Goal: Navigation & Orientation: Locate item on page

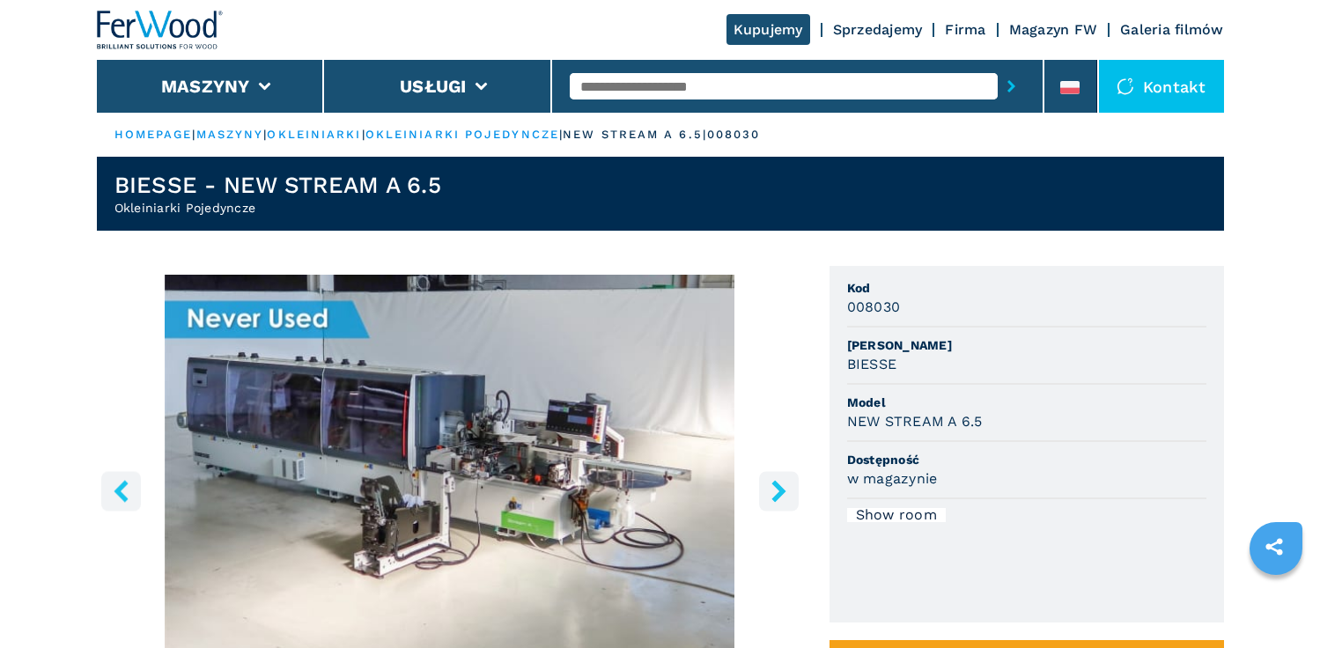
click at [768, 487] on icon "right-button" at bounding box center [779, 491] width 22 height 22
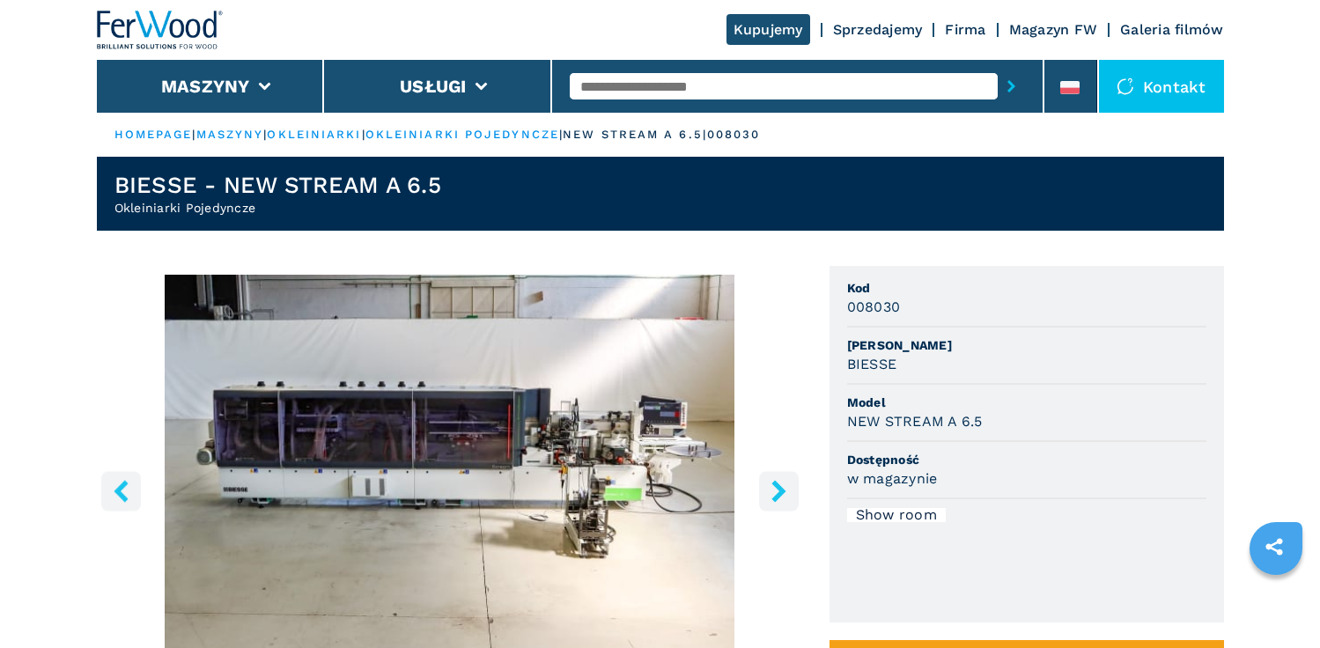
click at [768, 487] on icon "right-button" at bounding box center [779, 491] width 22 height 22
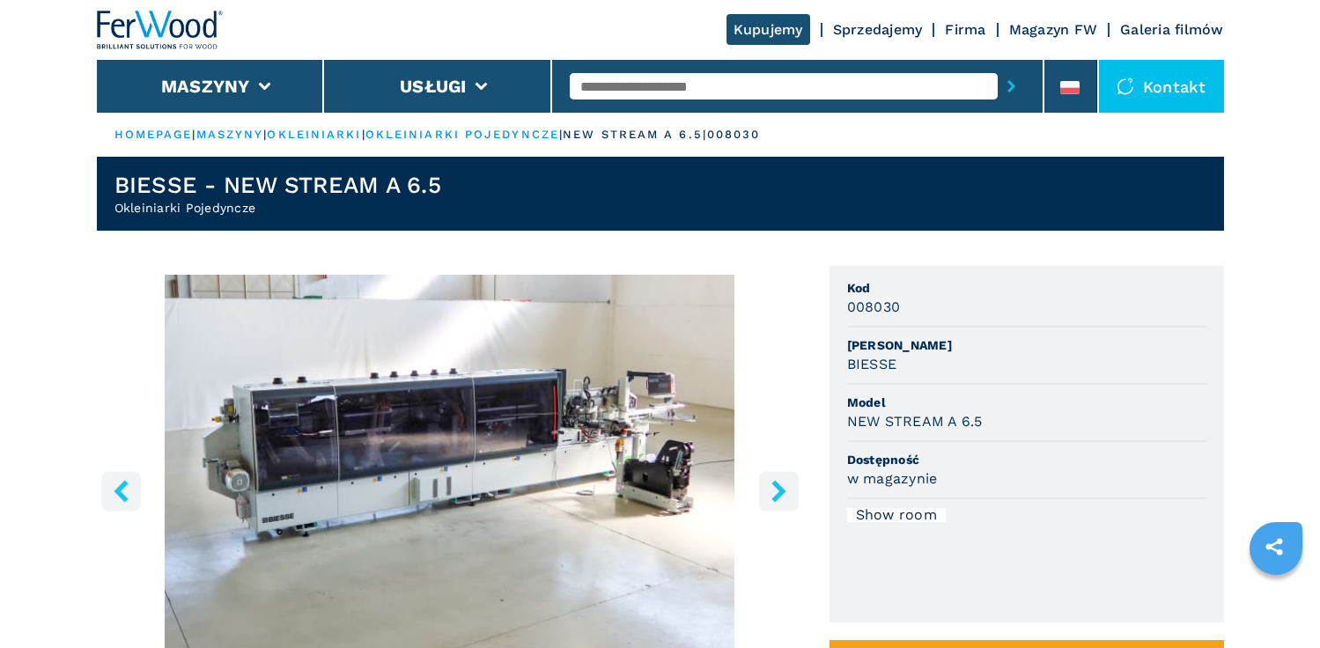
click at [768, 487] on icon "right-button" at bounding box center [779, 491] width 22 height 22
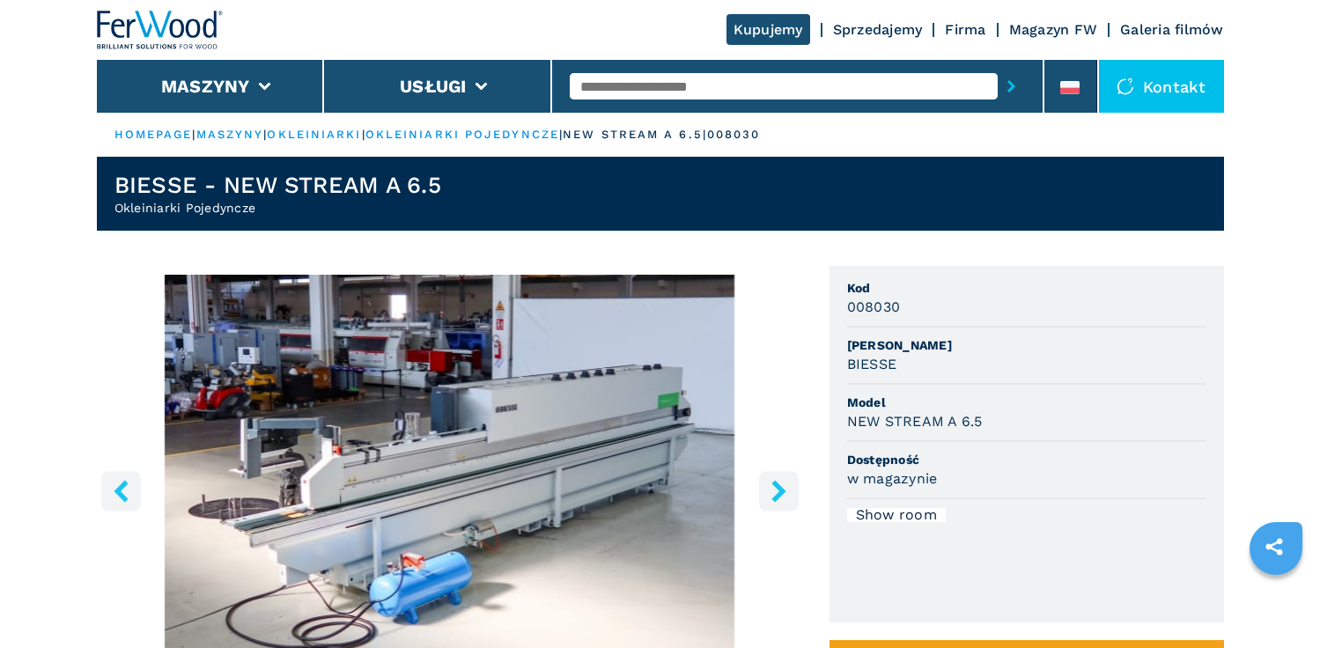
click at [768, 487] on icon "right-button" at bounding box center [779, 491] width 22 height 22
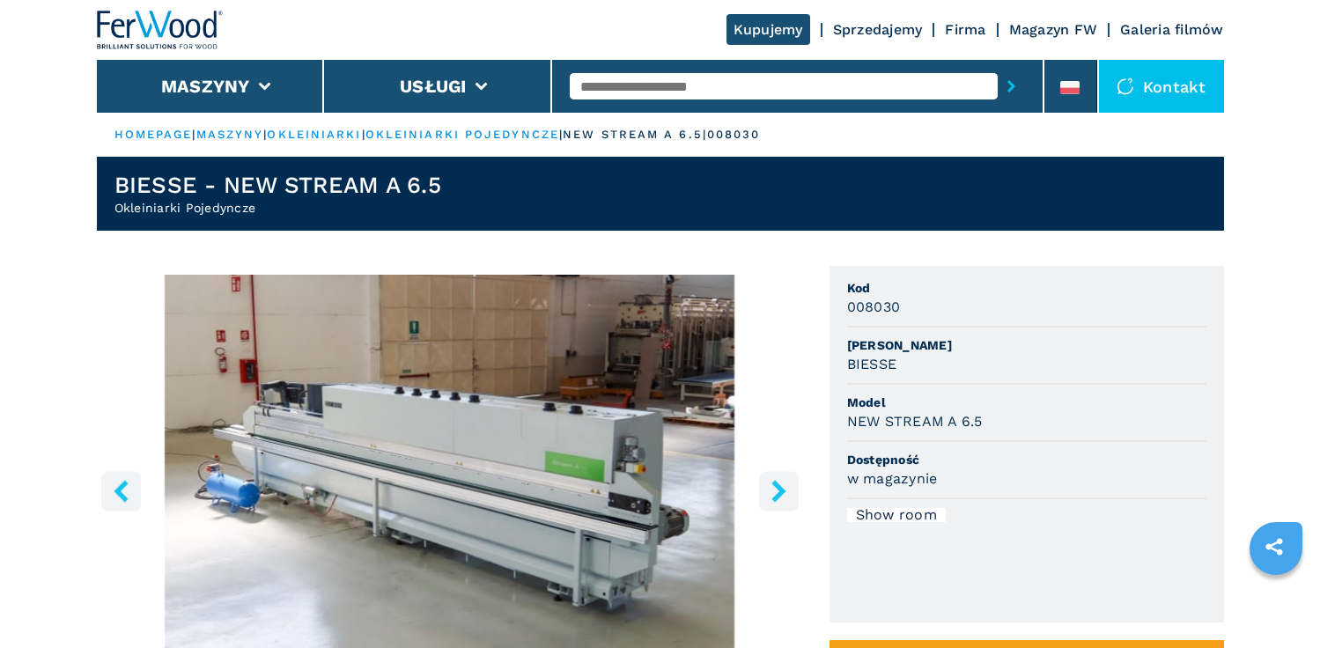
click at [768, 487] on icon "right-button" at bounding box center [779, 491] width 22 height 22
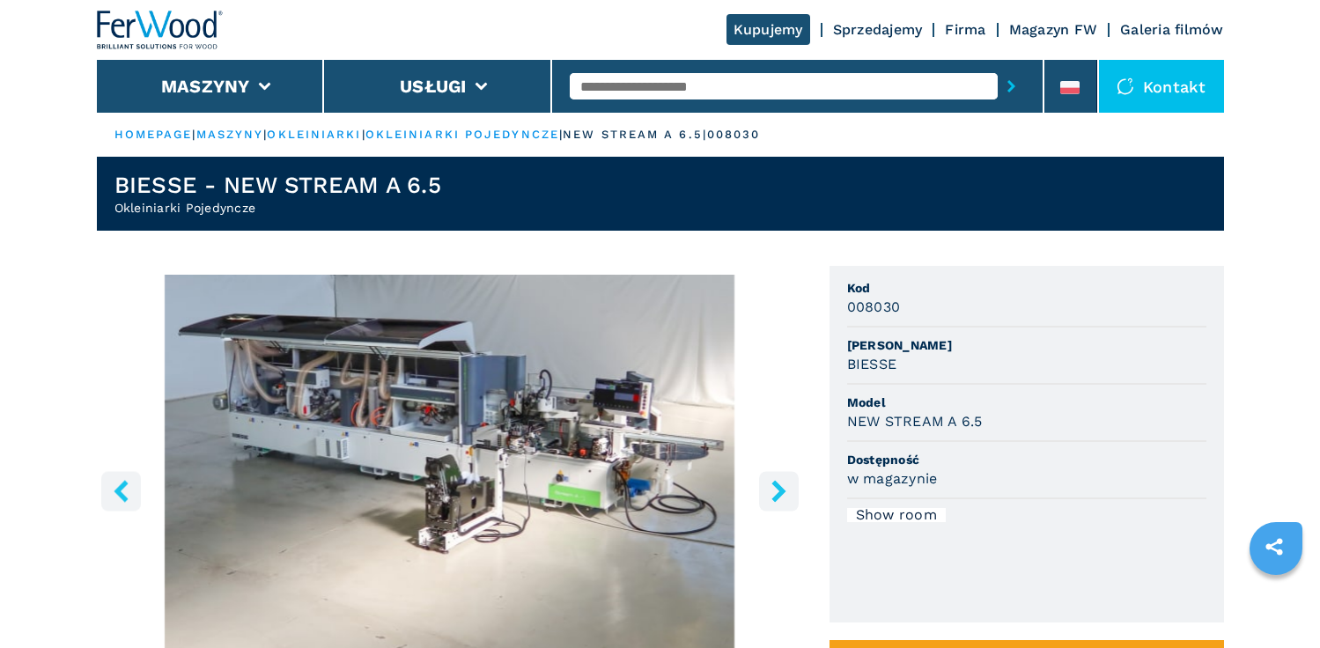
click at [768, 487] on icon "right-button" at bounding box center [779, 491] width 22 height 22
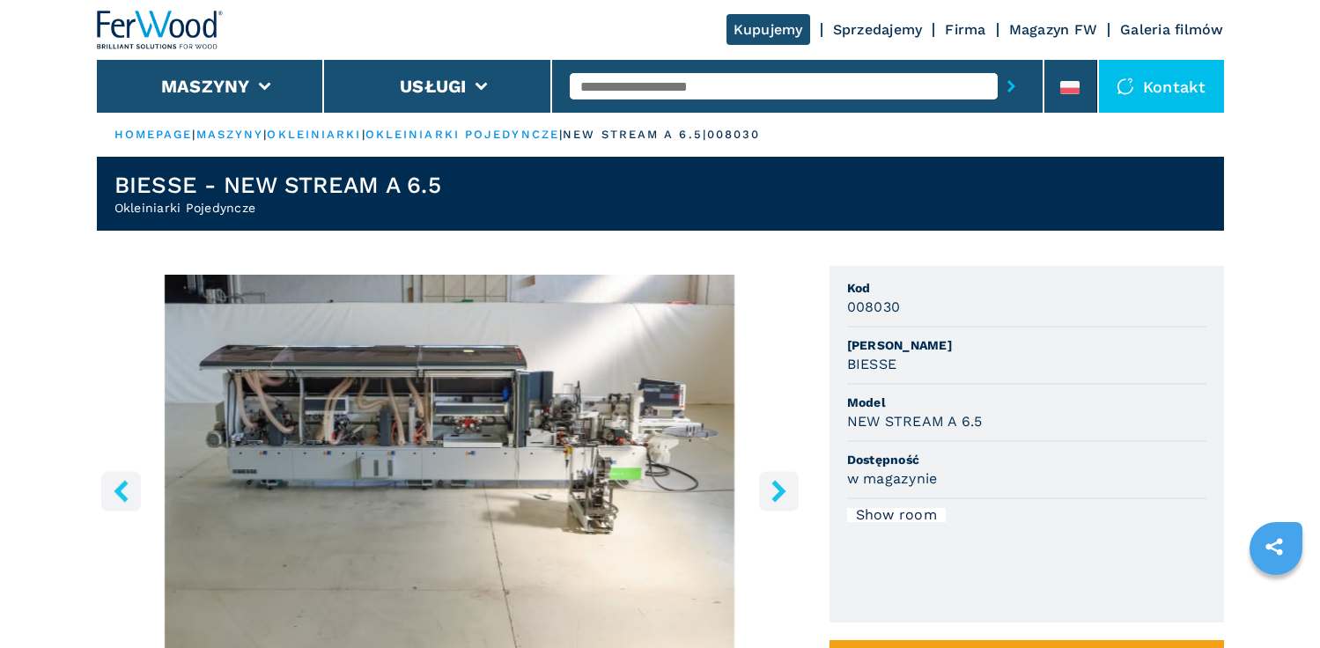
click at [768, 487] on icon "right-button" at bounding box center [779, 491] width 22 height 22
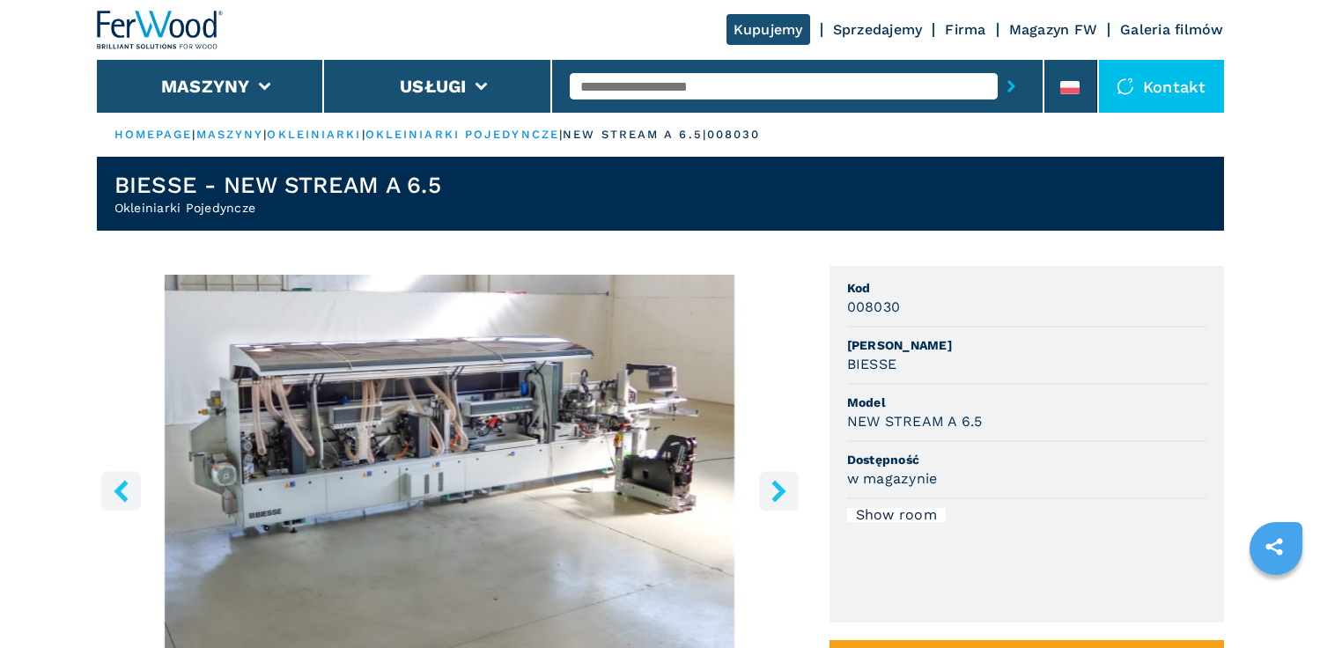
click at [768, 487] on icon "right-button" at bounding box center [779, 491] width 22 height 22
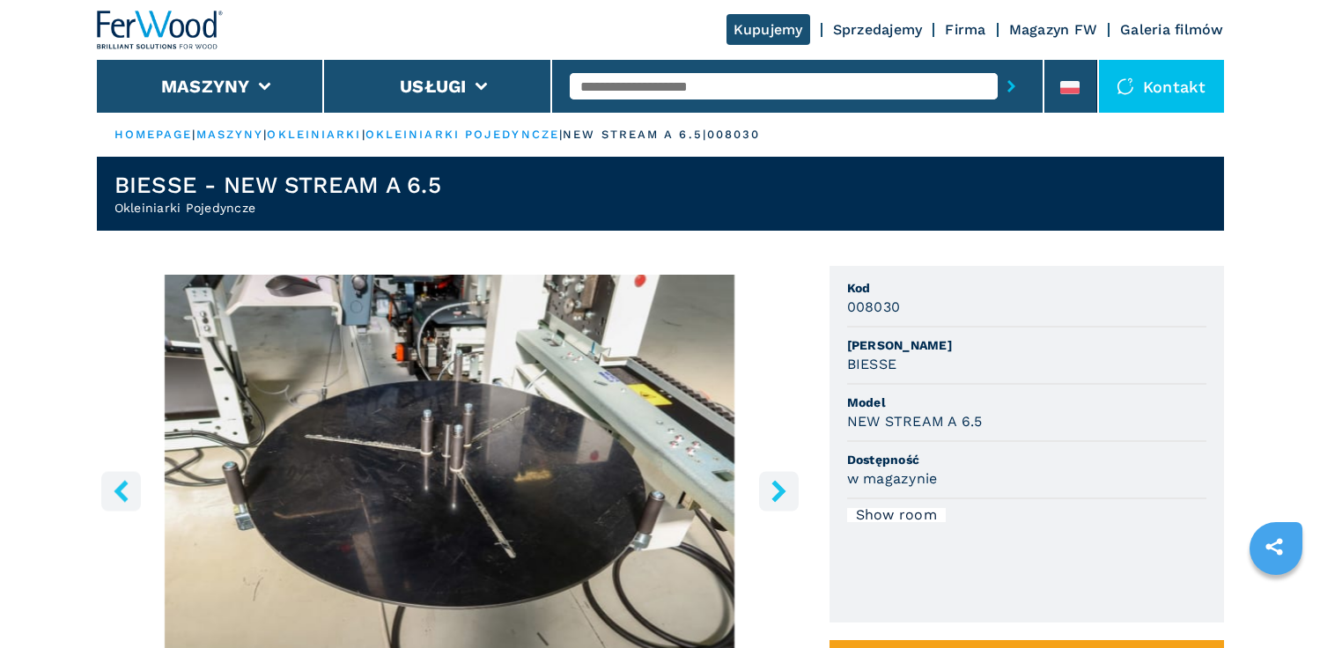
click at [768, 487] on icon "right-button" at bounding box center [779, 491] width 22 height 22
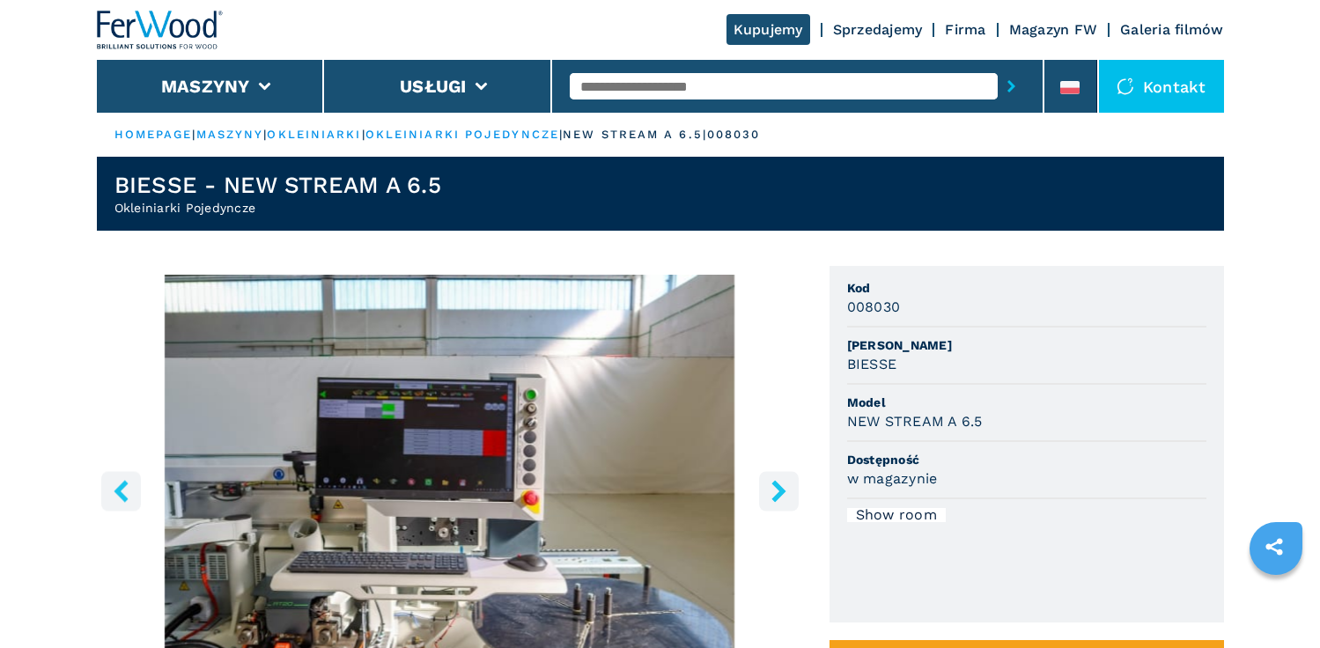
click at [768, 487] on icon "right-button" at bounding box center [779, 491] width 22 height 22
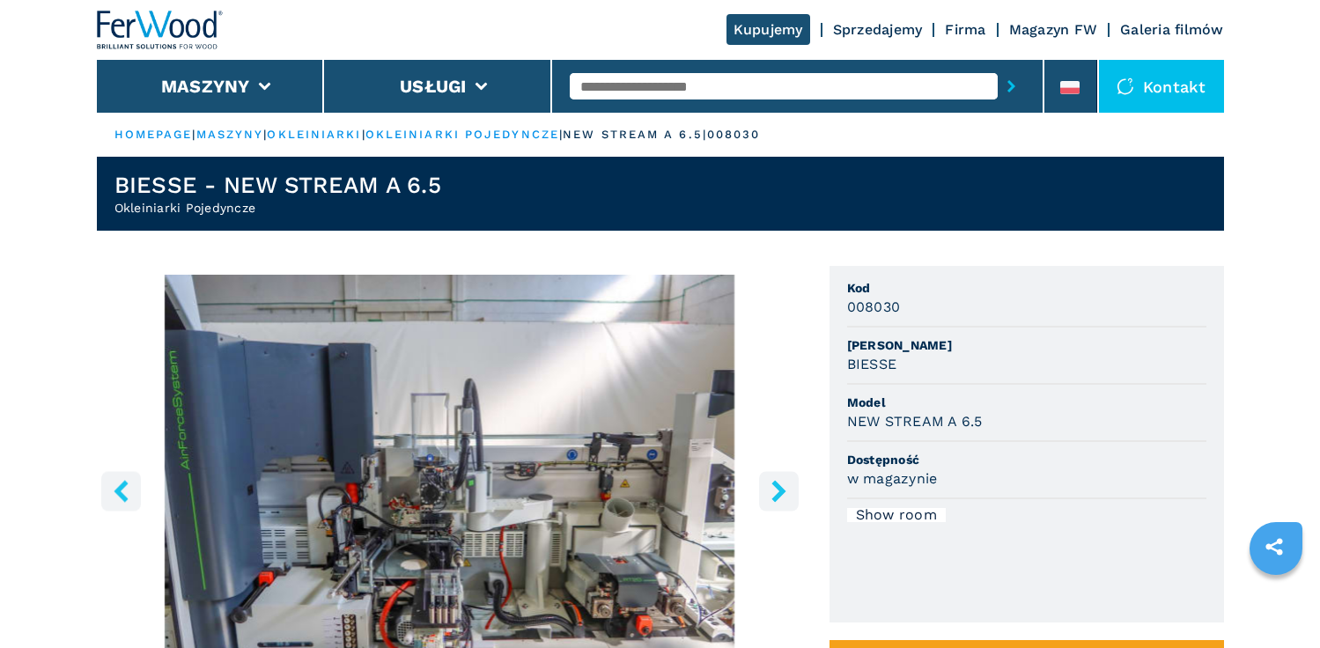
click at [768, 487] on icon "right-button" at bounding box center [779, 491] width 22 height 22
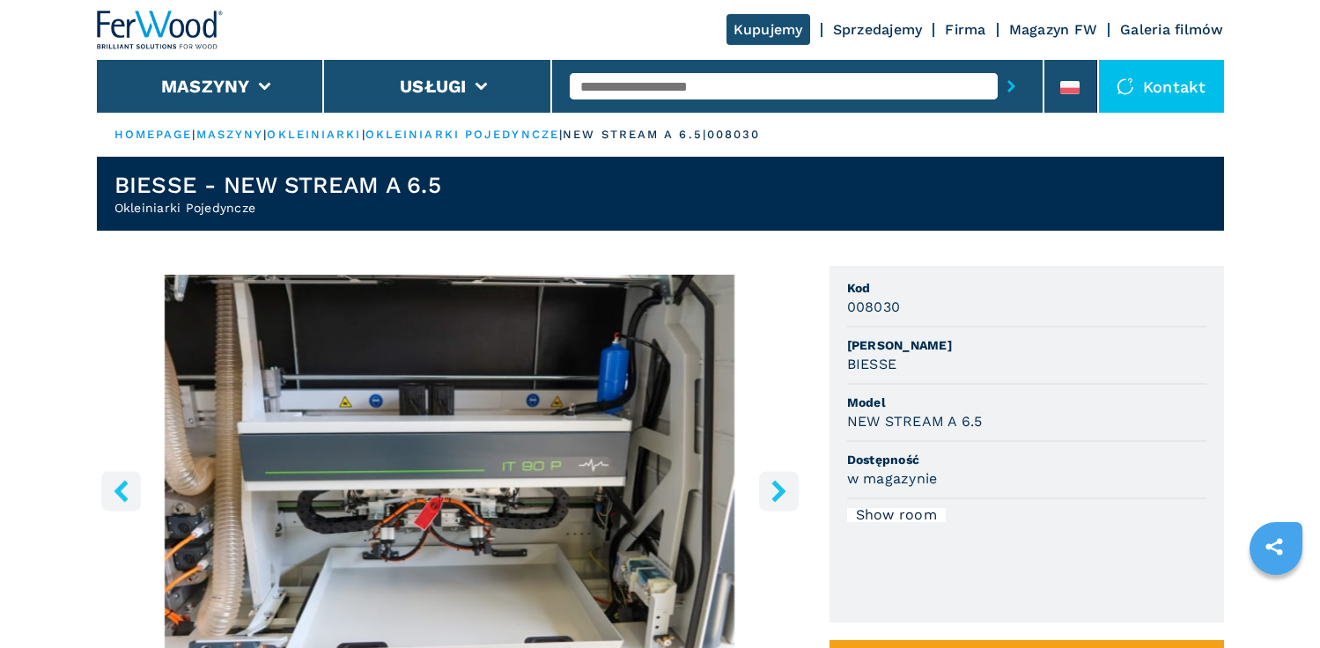
click at [768, 487] on icon "right-button" at bounding box center [779, 491] width 22 height 22
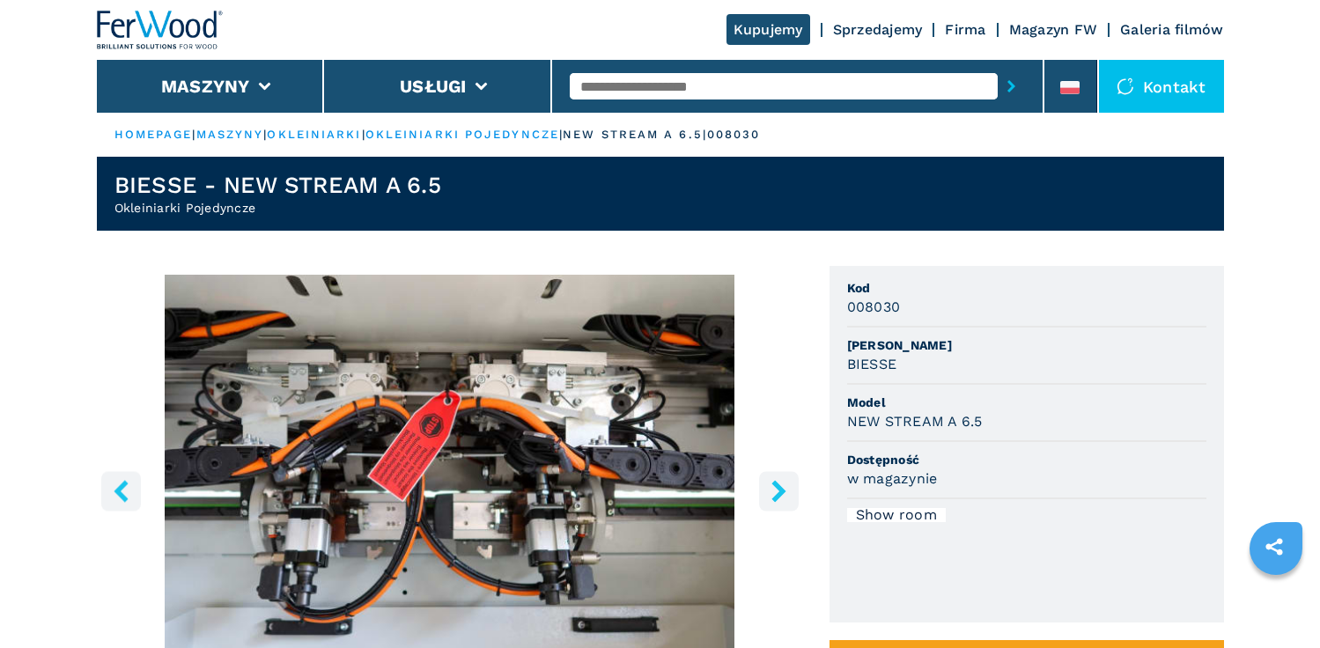
click at [768, 487] on icon "right-button" at bounding box center [779, 491] width 22 height 22
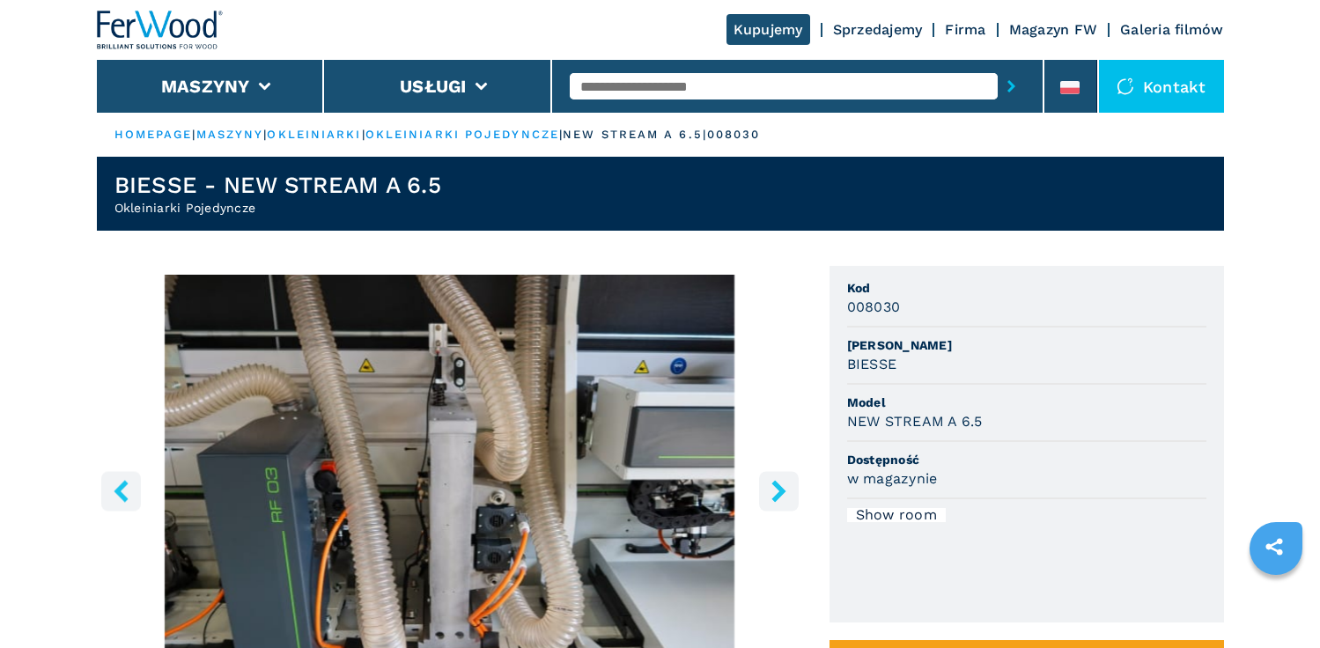
click at [779, 495] on icon "right-button" at bounding box center [778, 491] width 14 height 22
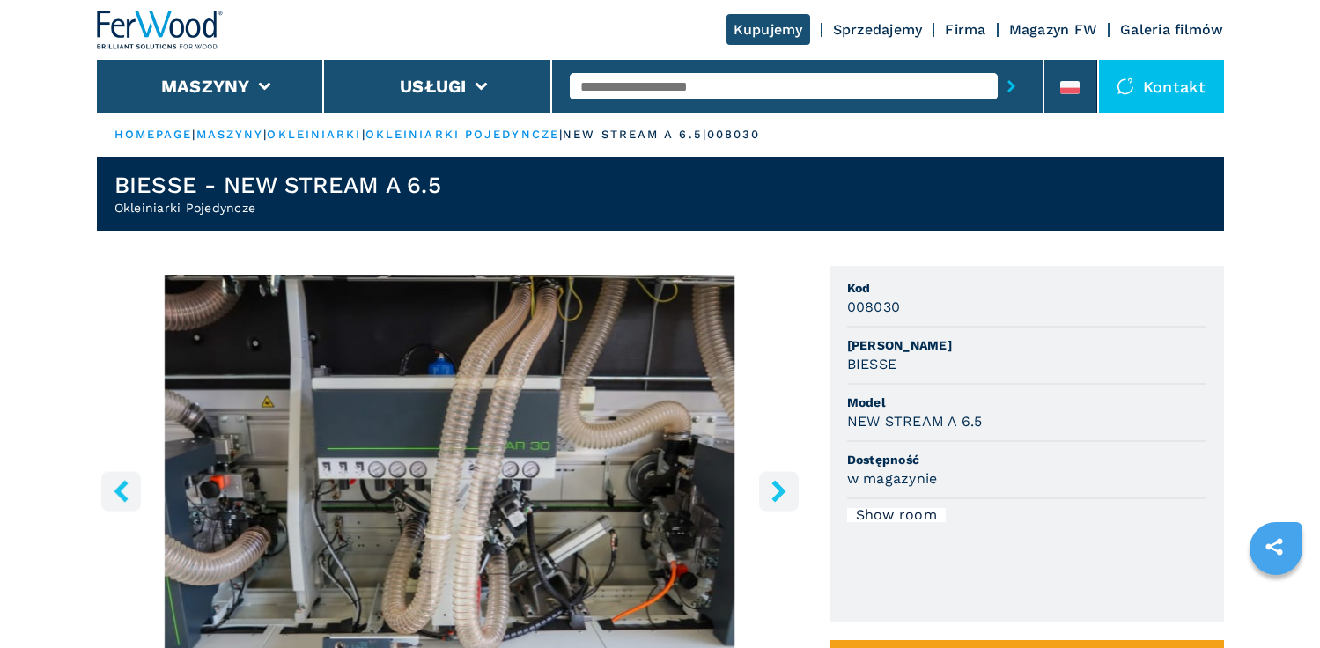
click at [779, 495] on icon "right-button" at bounding box center [778, 491] width 14 height 22
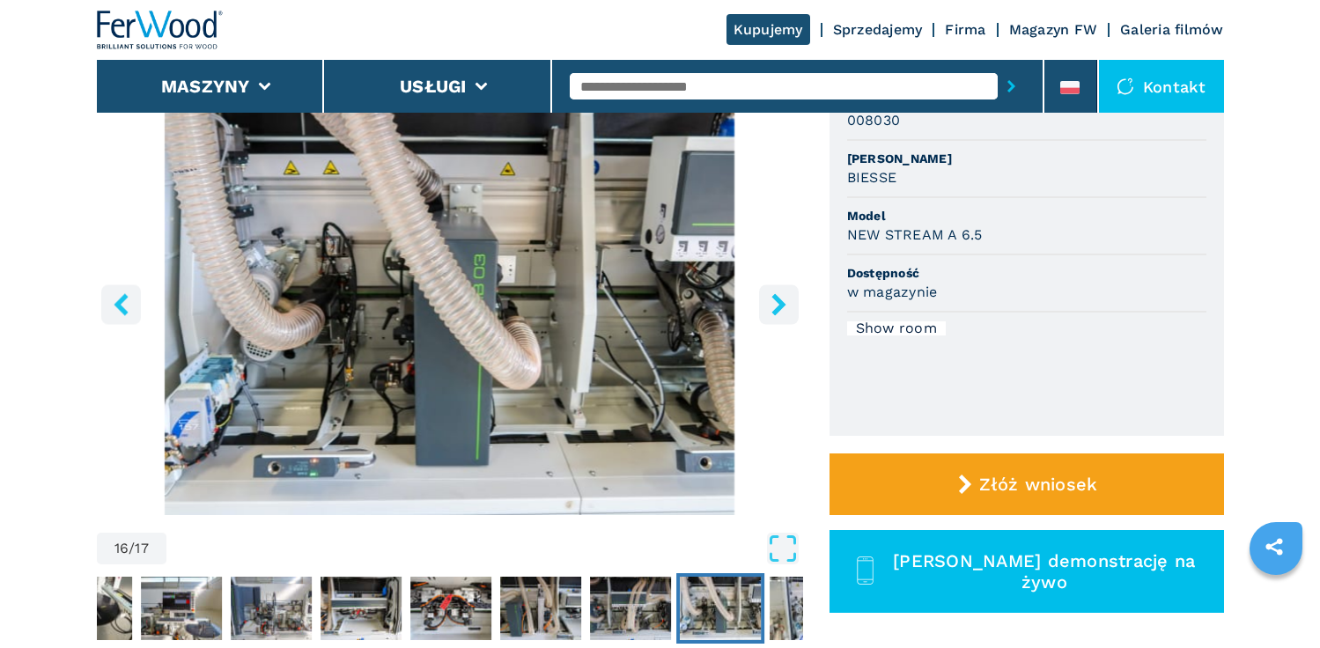
scroll to position [188, 0]
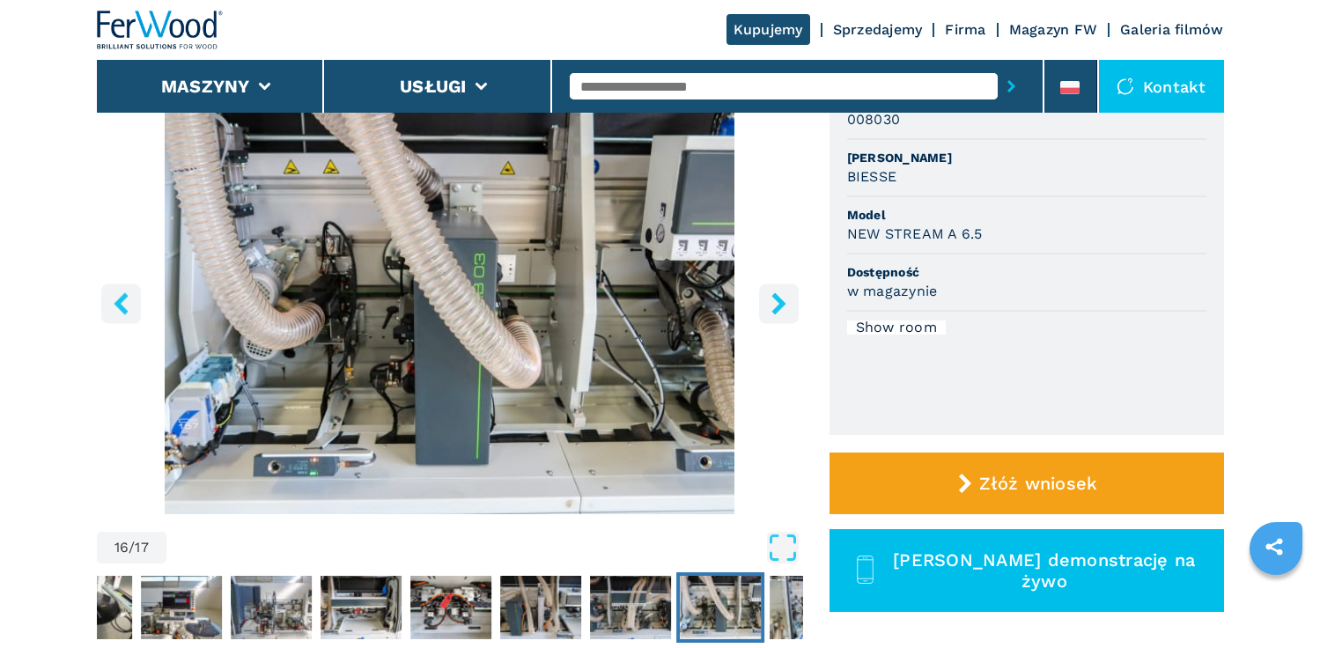
click at [120, 302] on icon "left-button" at bounding box center [121, 303] width 14 height 22
